Goal: Task Accomplishment & Management: Complete application form

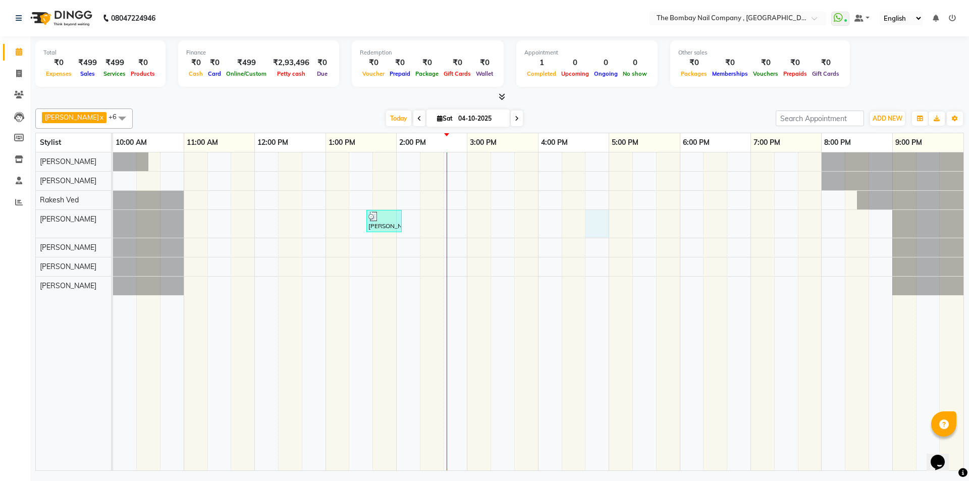
click at [601, 230] on div "[PERSON_NAME], TK01, 01:35 PM-02:05 PM, Removals - Extensions" at bounding box center [538, 311] width 850 height 318
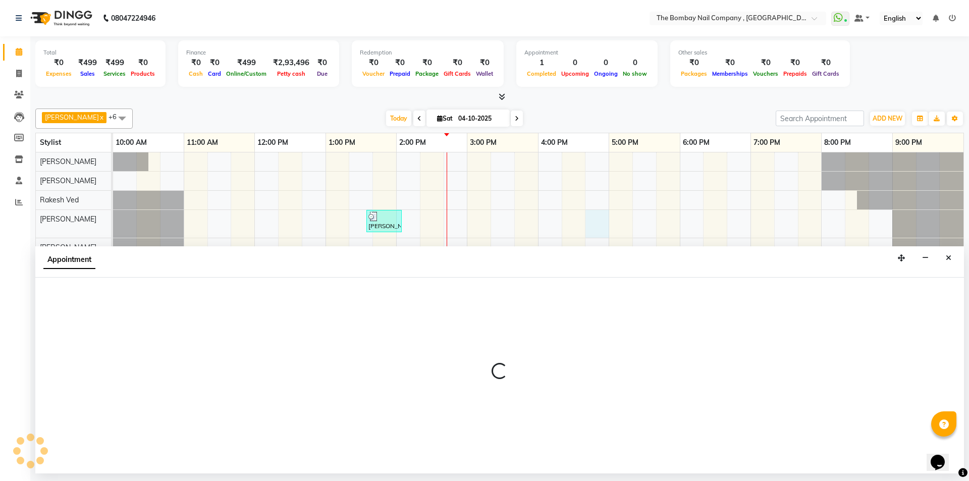
select select "81634"
select select "1005"
select select "tentative"
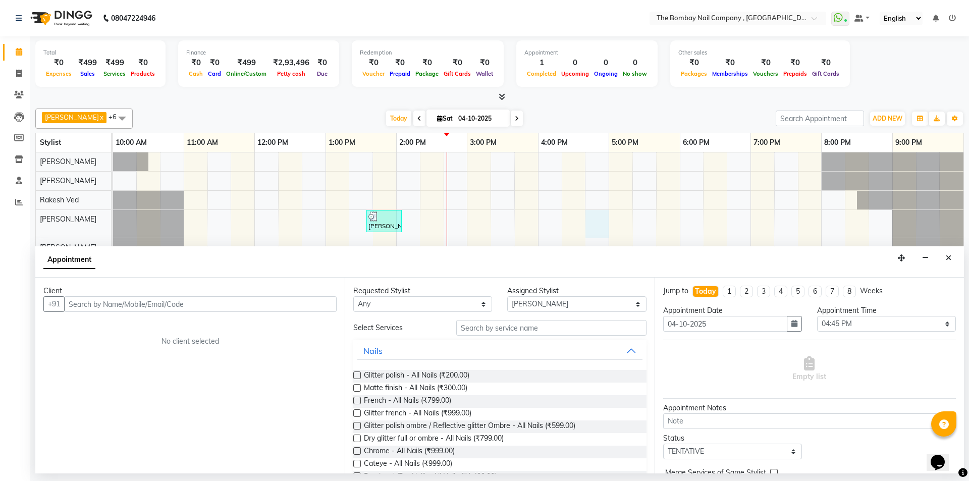
click at [222, 306] on input "text" at bounding box center [200, 304] width 272 height 16
type input "9173442317"
click at [325, 304] on span "Add Client" at bounding box center [316, 303] width 34 height 9
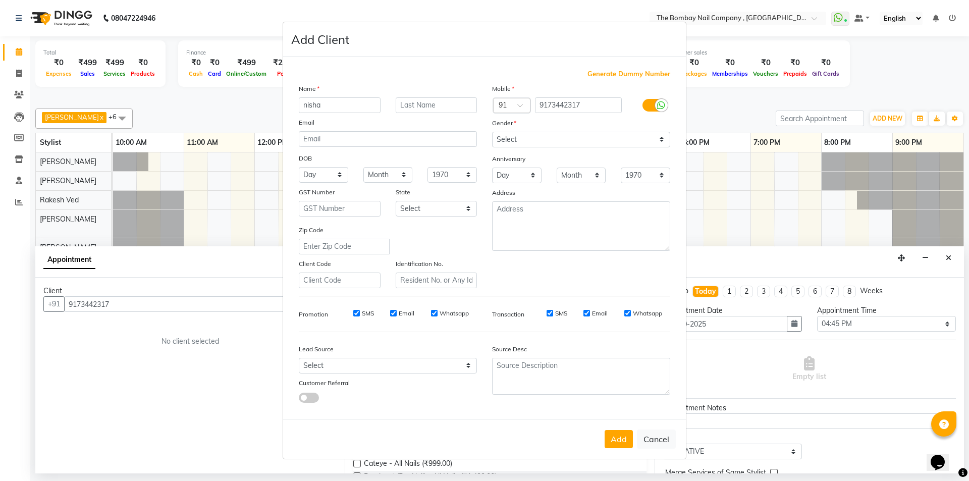
type input "nisha"
click at [416, 104] on input "text" at bounding box center [437, 105] width 82 height 16
type input "devi"
click at [513, 138] on select "Select [DEMOGRAPHIC_DATA] [DEMOGRAPHIC_DATA] Other Prefer Not To Say" at bounding box center [581, 140] width 178 height 16
select select "[DEMOGRAPHIC_DATA]"
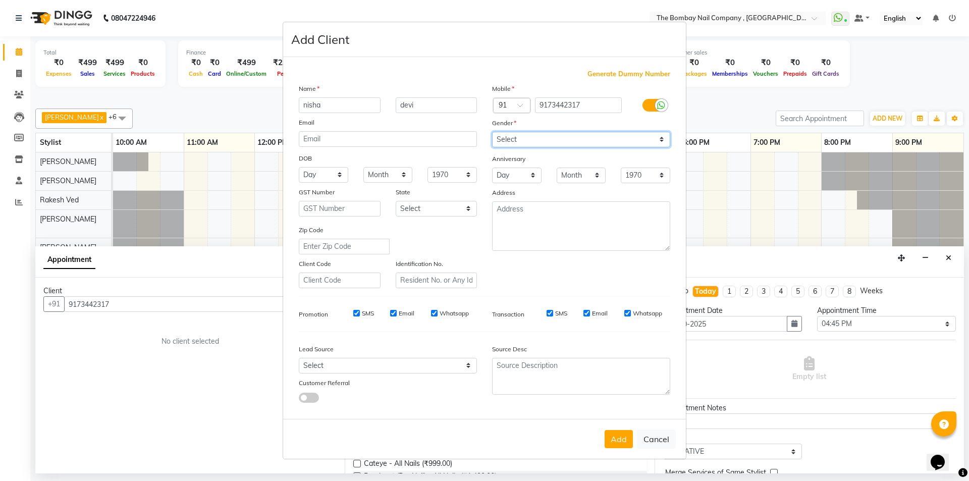
click at [492, 132] on select "Select [DEMOGRAPHIC_DATA] [DEMOGRAPHIC_DATA] Other Prefer Not To Say" at bounding box center [581, 140] width 178 height 16
click at [620, 436] on button "Add" at bounding box center [619, 439] width 28 height 18
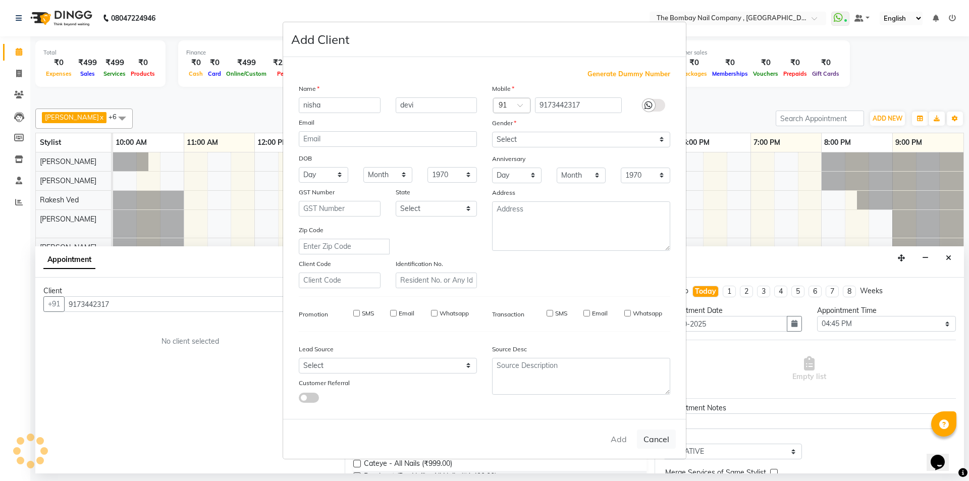
type input "91******17"
select select
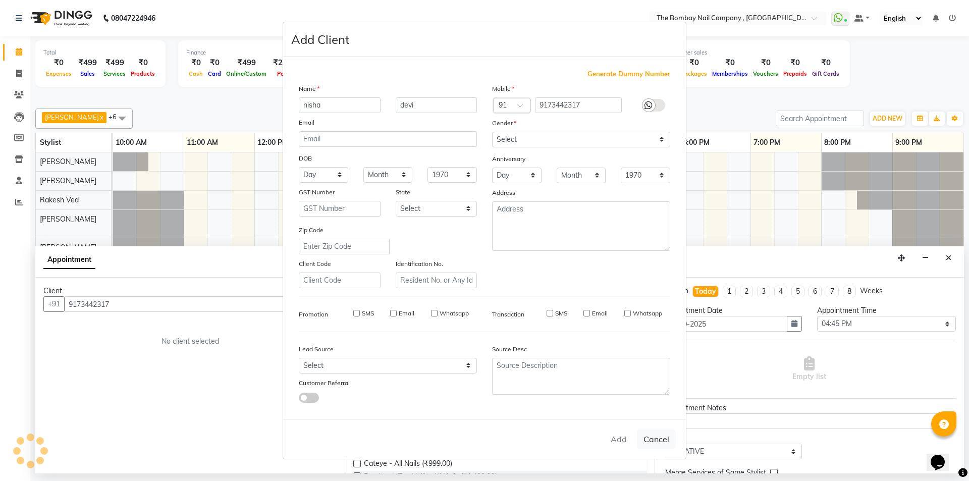
select select
checkbox input "false"
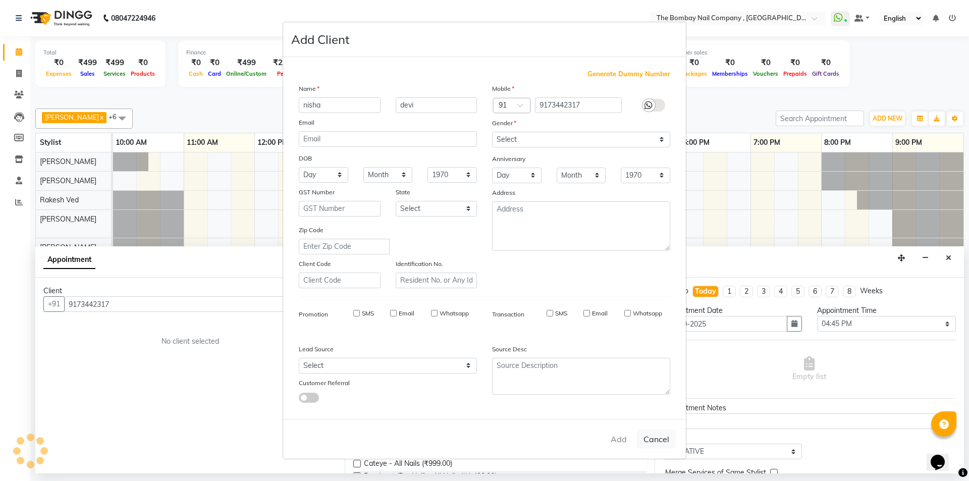
checkbox input "false"
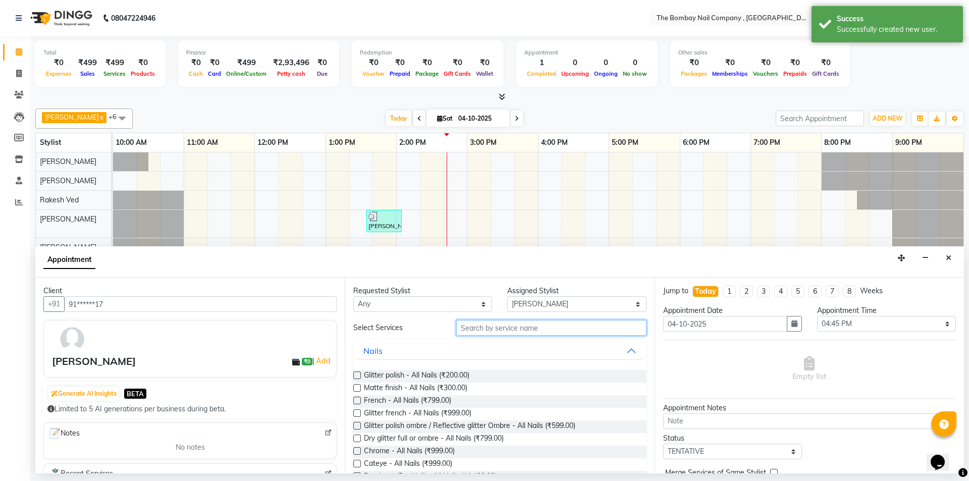
click at [535, 328] on input "text" at bounding box center [551, 328] width 190 height 16
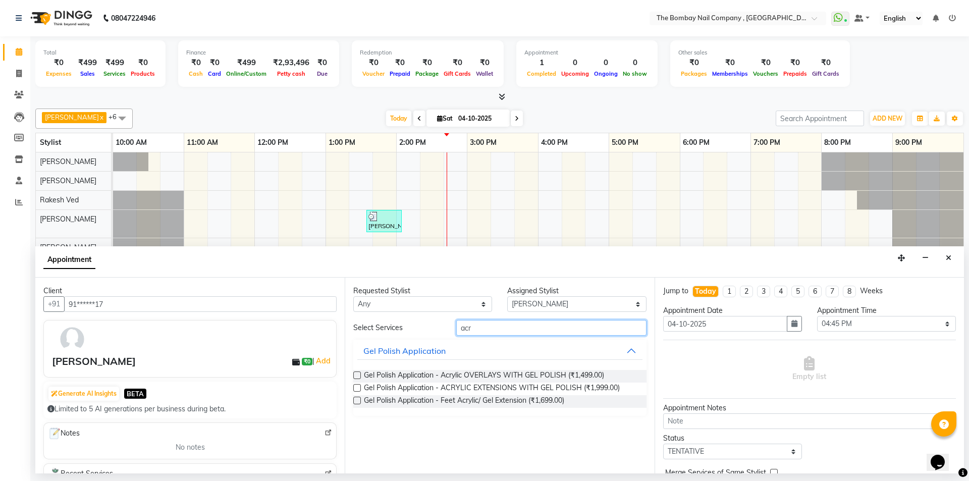
type input "acr"
click at [357, 386] on label at bounding box center [357, 388] width 8 height 8
click at [357, 386] on input "checkbox" at bounding box center [356, 389] width 7 height 7
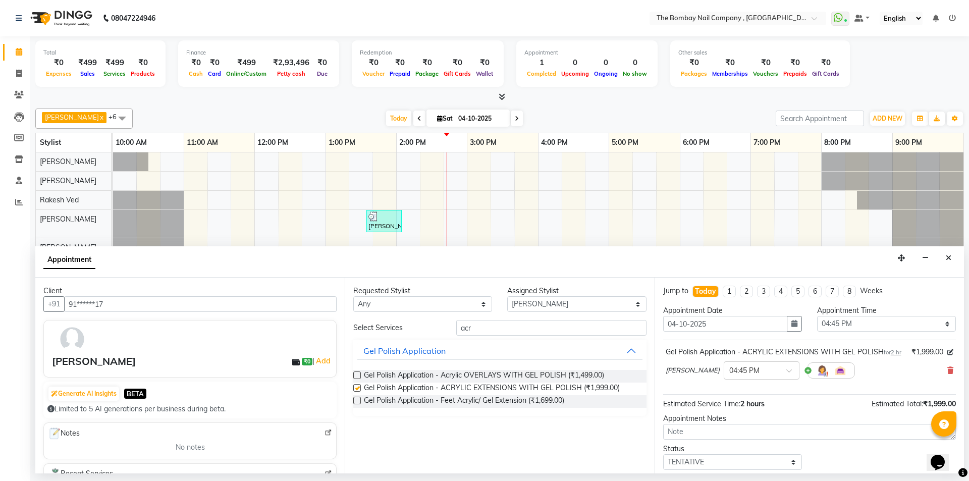
checkbox input "false"
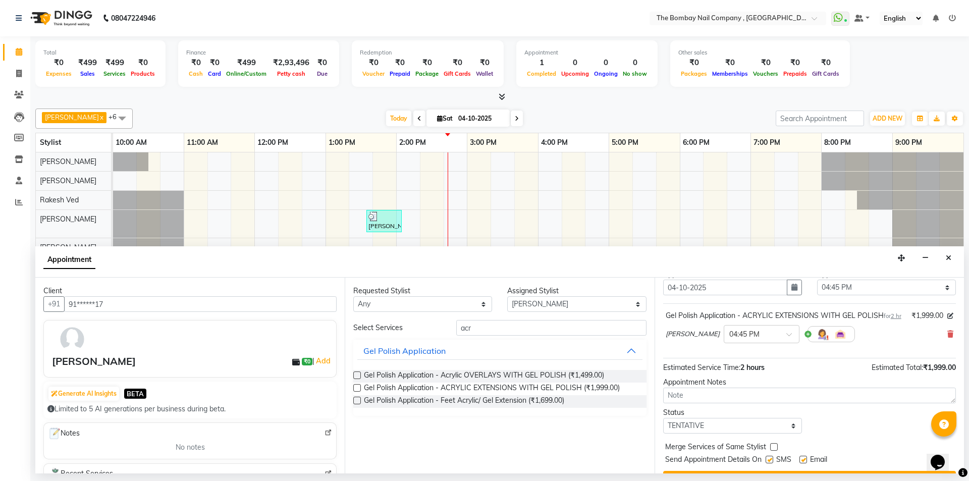
scroll to position [71, 0]
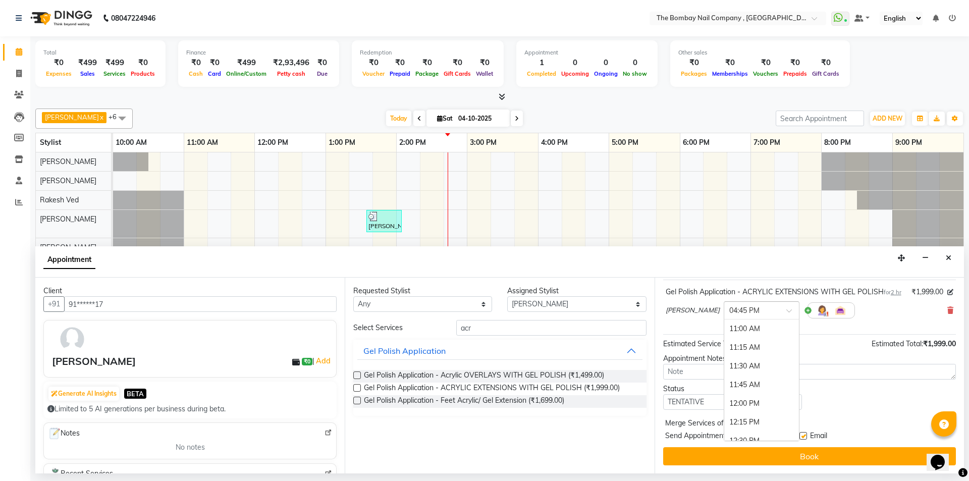
click at [729, 311] on input "text" at bounding box center [751, 309] width 44 height 11
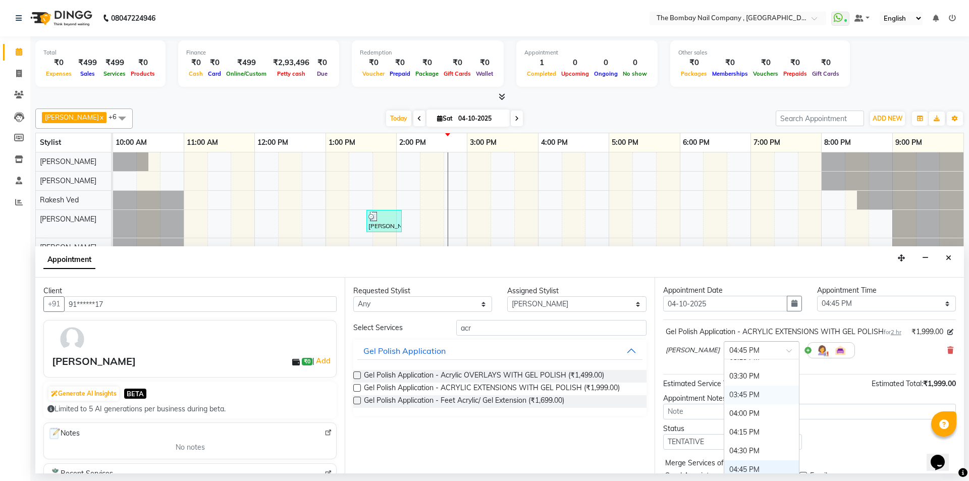
scroll to position [382, 0]
click at [724, 410] on div "04:30 PM" at bounding box center [761, 400] width 75 height 19
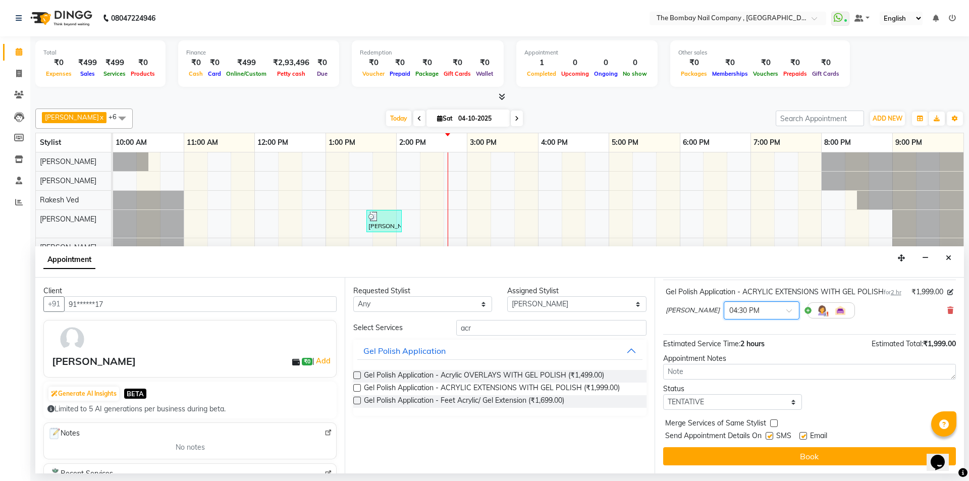
click at [753, 455] on button "Book" at bounding box center [809, 456] width 293 height 18
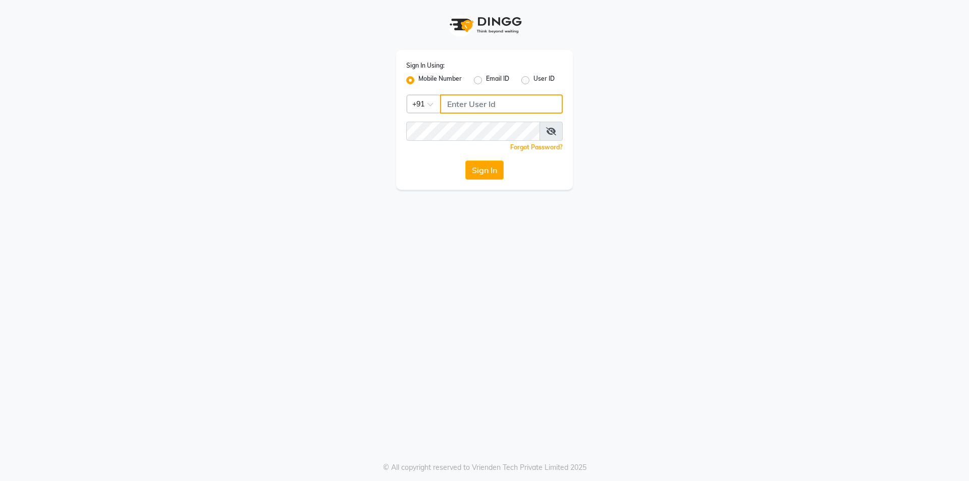
click at [481, 111] on input "Username" at bounding box center [501, 103] width 123 height 19
type input "9574111619"
click at [463, 229] on div "Sign In Using: Mobile Number Email ID User ID Country Code × +91 9574111619 Rem…" at bounding box center [484, 240] width 969 height 481
click at [485, 156] on div "Sign In Using: Mobile Number Email ID User ID Country Code × +91 9574111619 Rem…" at bounding box center [484, 120] width 177 height 140
click at [485, 165] on button "Sign In" at bounding box center [484, 169] width 38 height 19
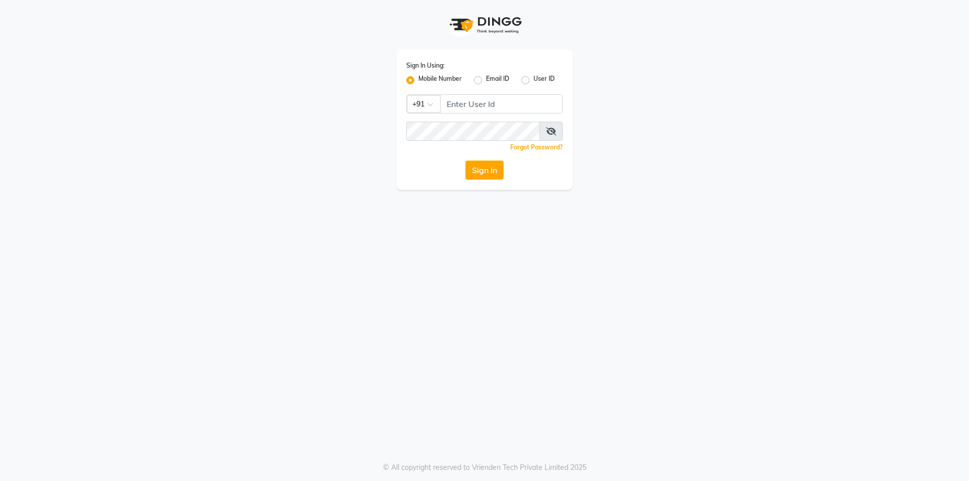
click at [469, 94] on div "Sign In Using: Mobile Number Email ID User ID Country Code × +91 Remember me Fo…" at bounding box center [484, 120] width 177 height 140
click at [470, 106] on input "Username" at bounding box center [501, 103] width 123 height 19
type input "9574111619"
click at [368, 313] on div "Sign In Using: Mobile Number Email ID User ID Country Code × +91 9574111619 Rem…" at bounding box center [484, 240] width 969 height 481
click at [472, 175] on button "Sign In" at bounding box center [484, 169] width 38 height 19
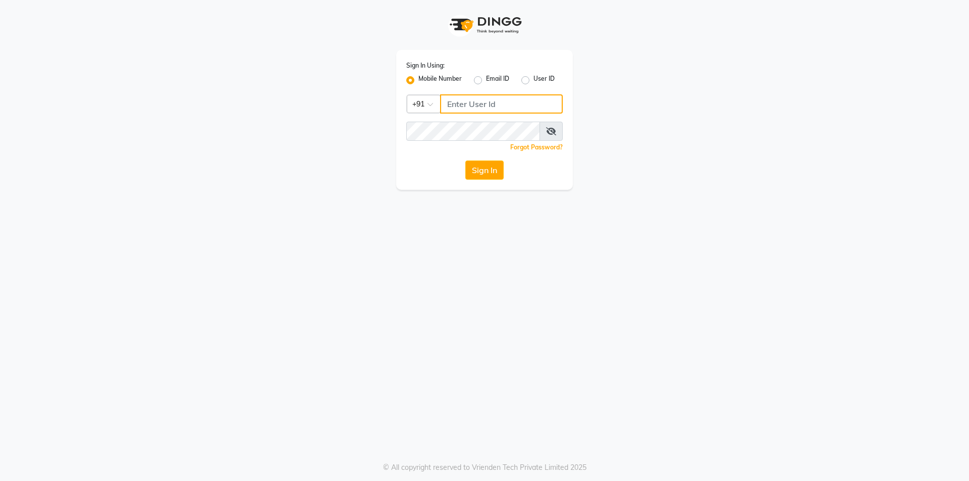
click at [521, 111] on input "Username" at bounding box center [501, 103] width 123 height 19
type input "9574111619"
click at [523, 235] on div "Sign In Using: Mobile Number Email ID User ID Country Code × +91 9574111619 Rem…" at bounding box center [484, 240] width 969 height 481
click at [495, 169] on button "Sign In" at bounding box center [484, 169] width 38 height 19
